Goal: Task Accomplishment & Management: Manage account settings

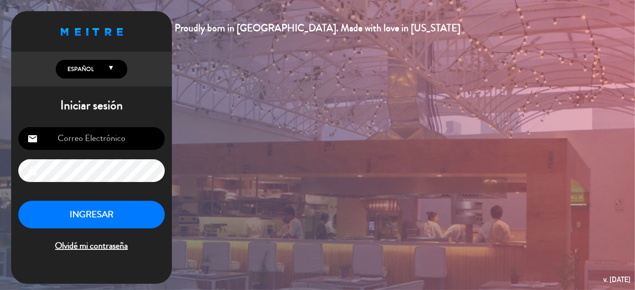
type input "[PERSON_NAME][EMAIL_ADDRESS][DOMAIN_NAME]"
click at [121, 209] on button "INGRESAR" at bounding box center [91, 215] width 146 height 28
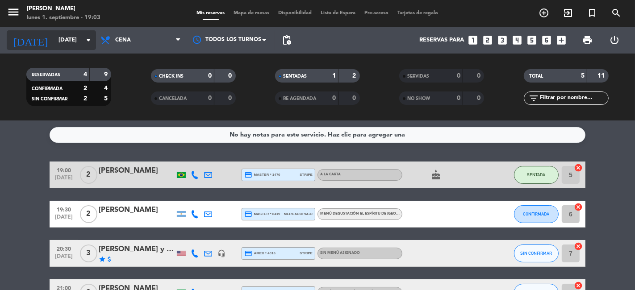
click at [64, 38] on input "[DATE]" at bounding box center [93, 40] width 78 height 16
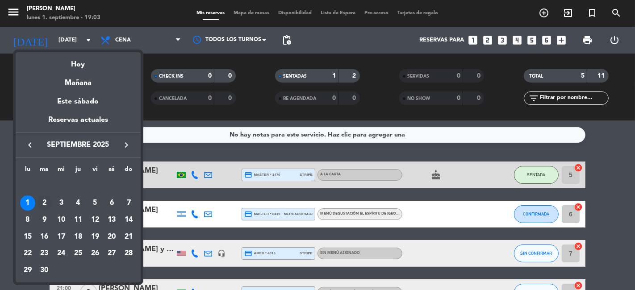
click at [48, 204] on div "2" at bounding box center [44, 203] width 15 height 15
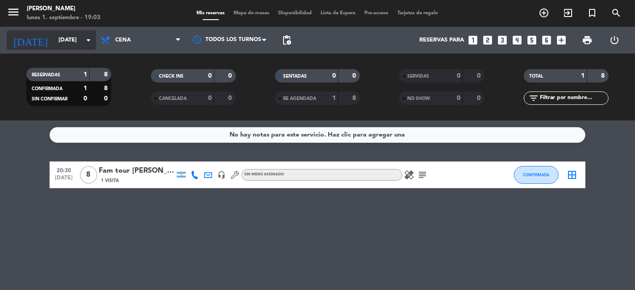
click at [54, 42] on input "[DATE]" at bounding box center [93, 40] width 78 height 16
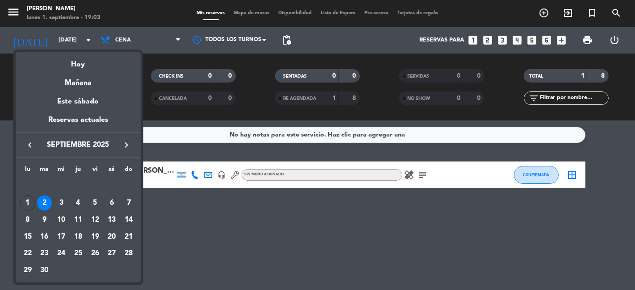
click at [420, 172] on div at bounding box center [317, 145] width 635 height 290
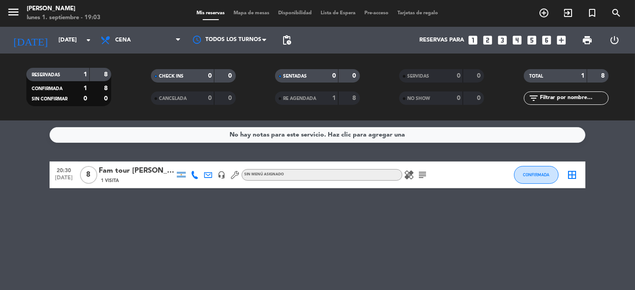
click at [420, 172] on icon "subject" at bounding box center [422, 175] width 11 height 11
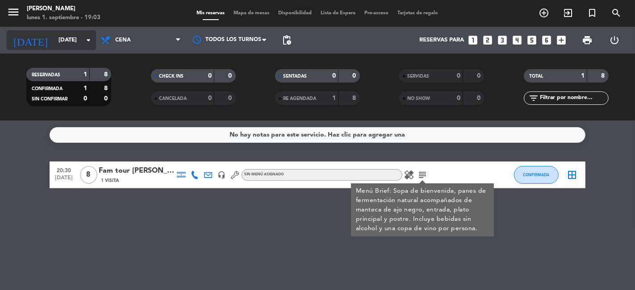
click at [54, 35] on input "[DATE]" at bounding box center [93, 40] width 78 height 16
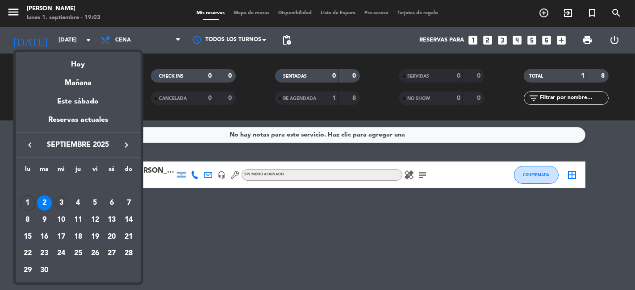
click at [62, 201] on div "3" at bounding box center [61, 203] width 15 height 15
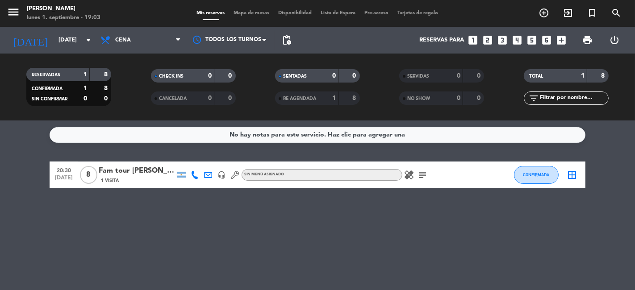
type input "[DATE]"
click at [121, 169] on div "Pluralis" at bounding box center [137, 171] width 76 height 12
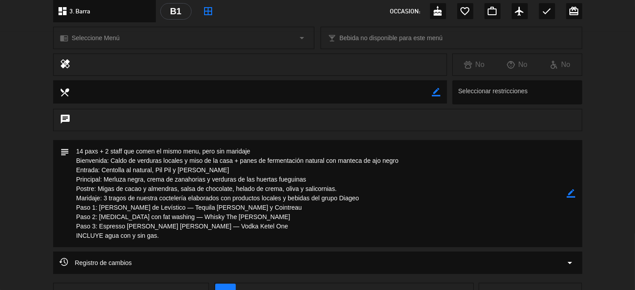
scroll to position [107, 0]
drag, startPoint x: 85, startPoint y: 150, endPoint x: 160, endPoint y: 240, distance: 117.3
click at [160, 240] on textarea at bounding box center [318, 193] width 497 height 107
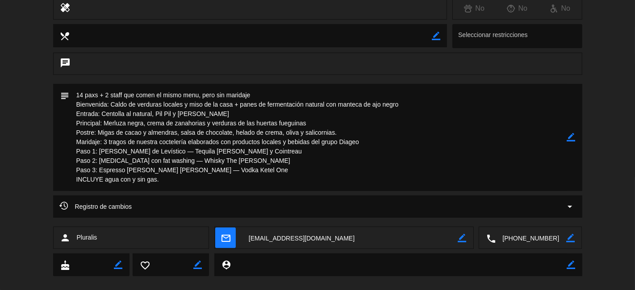
scroll to position [176, 0]
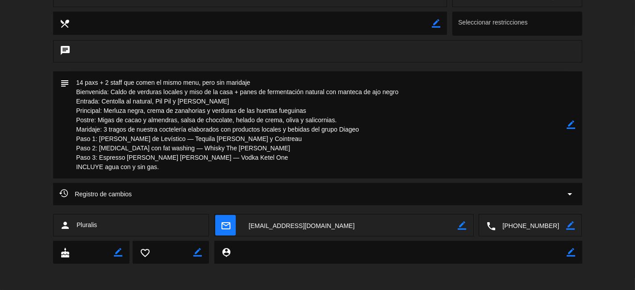
click at [578, 157] on div "subject border_color" at bounding box center [317, 124] width 529 height 107
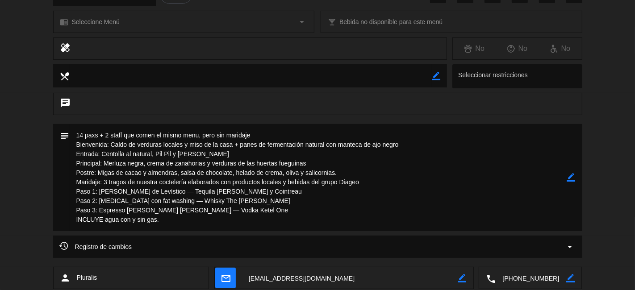
scroll to position [124, 0]
click at [573, 176] on icon "border_color" at bounding box center [571, 177] width 8 height 8
click at [239, 212] on textarea at bounding box center [318, 177] width 497 height 107
drag, startPoint x: 179, startPoint y: 200, endPoint x: 242, endPoint y: 200, distance: 63.9
click at [242, 200] on textarea at bounding box center [318, 177] width 497 height 107
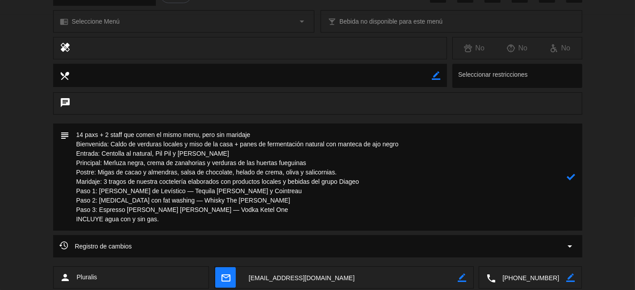
paste textarea "[PERSON_NAME]"
type textarea "14 paxs + 2 staff que comen el mismo menu, pero sin maridaje Bienvenida: Caldo …"
click at [570, 175] on icon at bounding box center [571, 177] width 8 height 8
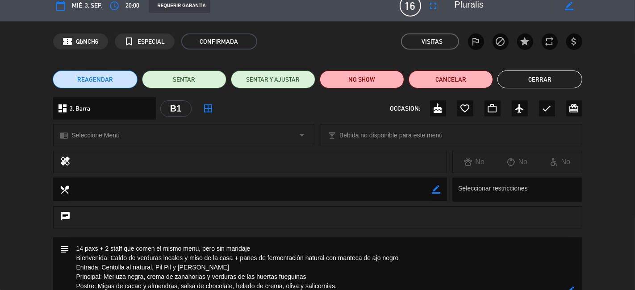
scroll to position [0, 0]
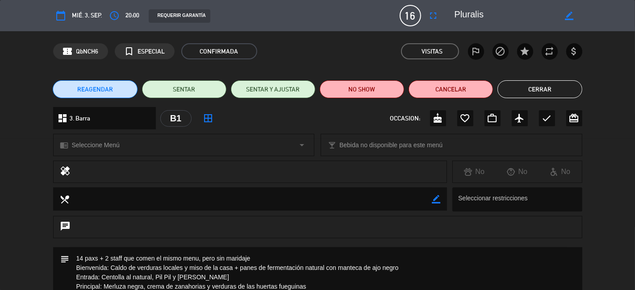
click at [539, 88] on button "Cerrar" at bounding box center [539, 89] width 84 height 18
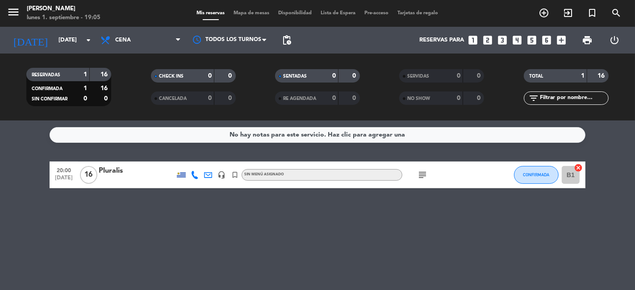
click at [420, 175] on icon "subject" at bounding box center [422, 175] width 11 height 11
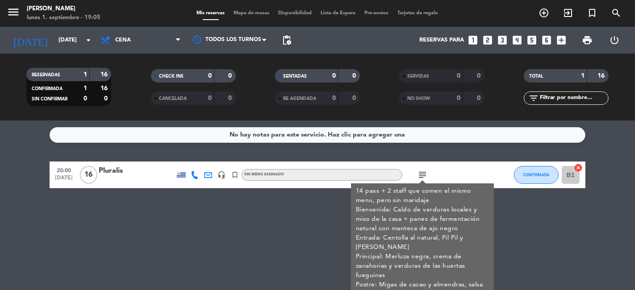
click at [254, 243] on div "No hay notas para este servicio. Haz clic para agregar una 20:00 [DATE] Plurali…" at bounding box center [317, 206] width 635 height 170
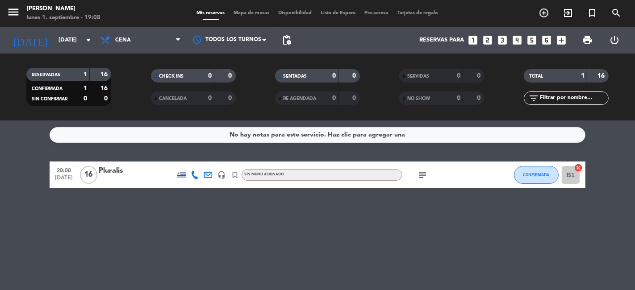
click at [117, 171] on div "Pluralis" at bounding box center [137, 171] width 76 height 12
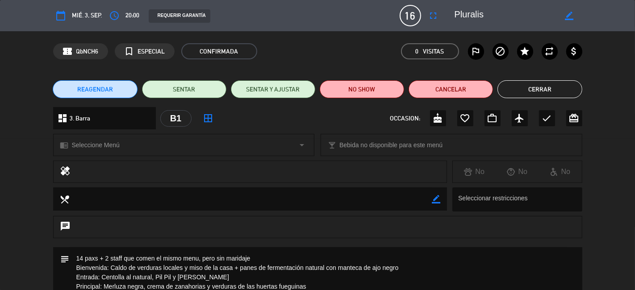
click at [509, 92] on button "Cerrar" at bounding box center [539, 89] width 84 height 18
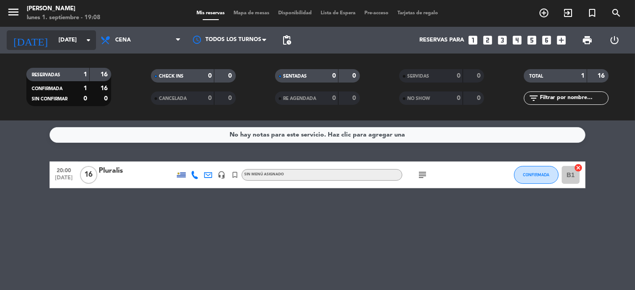
click at [75, 39] on input "[DATE]" at bounding box center [93, 40] width 78 height 16
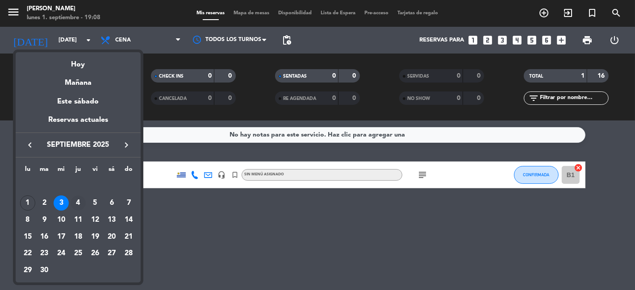
click at [81, 204] on div "4" at bounding box center [78, 203] width 15 height 15
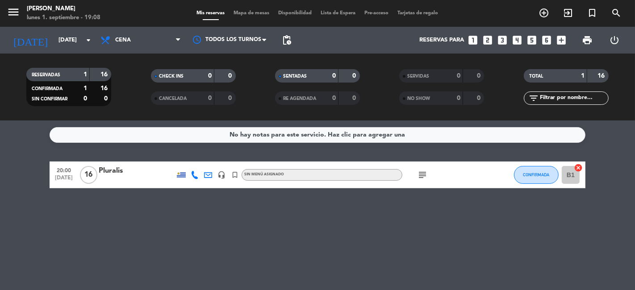
type input "[DEMOGRAPHIC_DATA][DATE]"
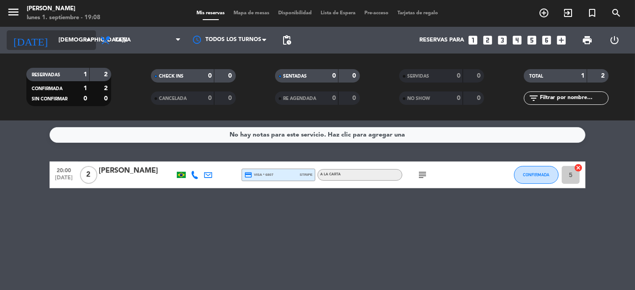
click at [66, 48] on input "[DEMOGRAPHIC_DATA][DATE]" at bounding box center [93, 40] width 78 height 16
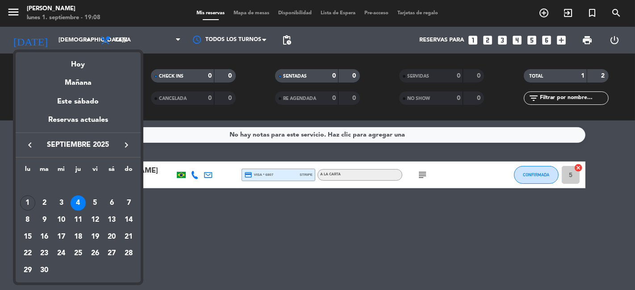
click at [342, 220] on div at bounding box center [317, 145] width 635 height 290
